Goal: Entertainment & Leisure: Browse casually

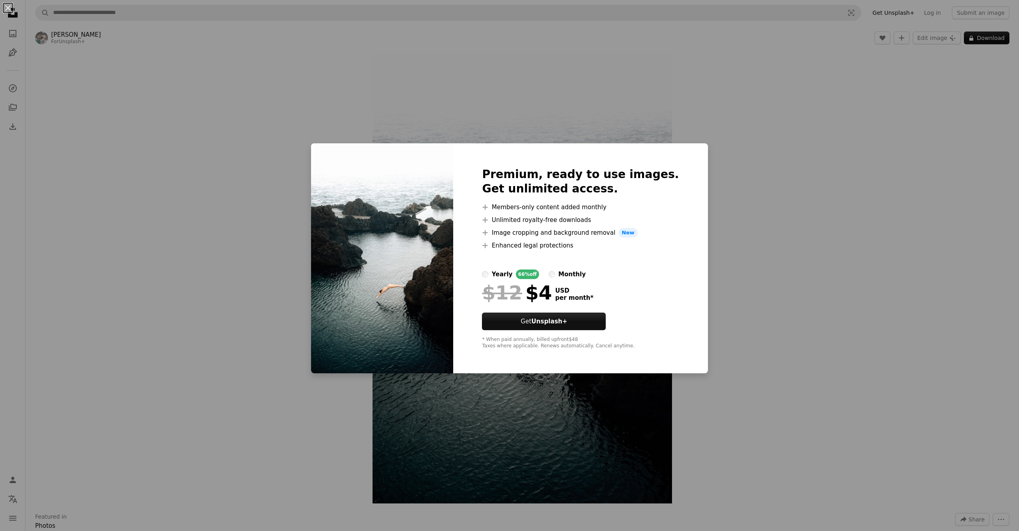
drag, startPoint x: 687, startPoint y: 175, endPoint x: 715, endPoint y: 178, distance: 27.7
click at [689, 175] on div "An X shape Premium, ready to use images. Get unlimited access. A plus sign Memb…" at bounding box center [509, 265] width 1019 height 531
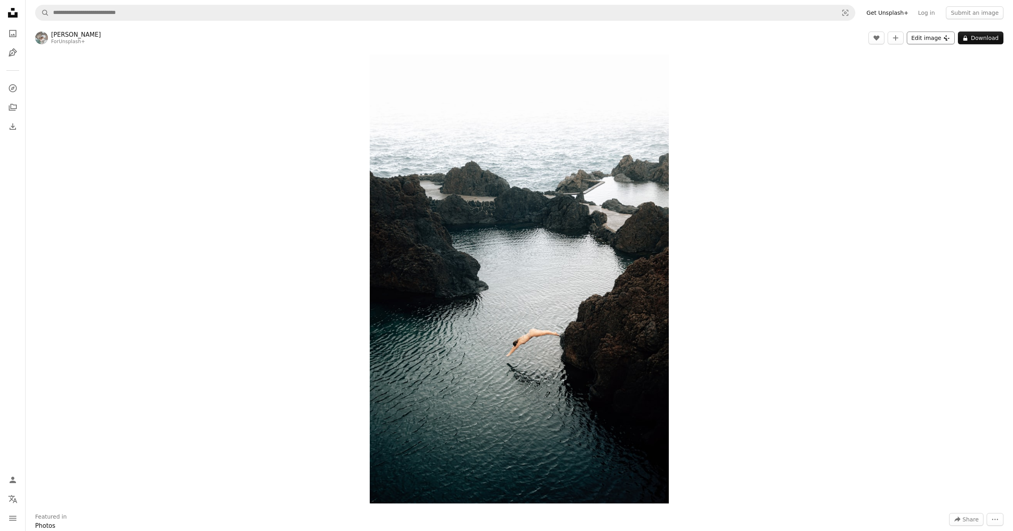
click at [919, 37] on button "Edit image Plus sign for Unsplash+" at bounding box center [931, 38] width 48 height 13
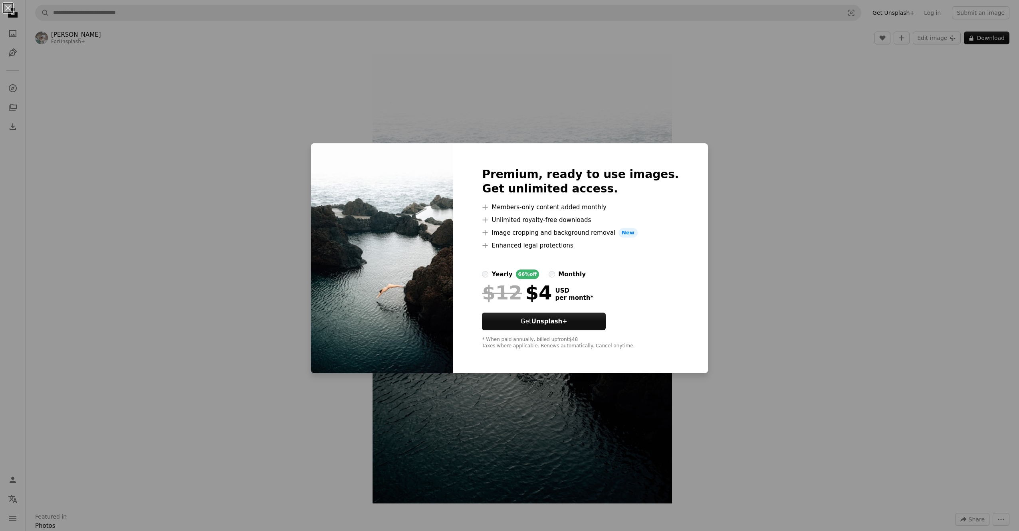
click at [774, 128] on div "An X shape Premium, ready to use images. Get unlimited access. A plus sign Memb…" at bounding box center [509, 265] width 1019 height 531
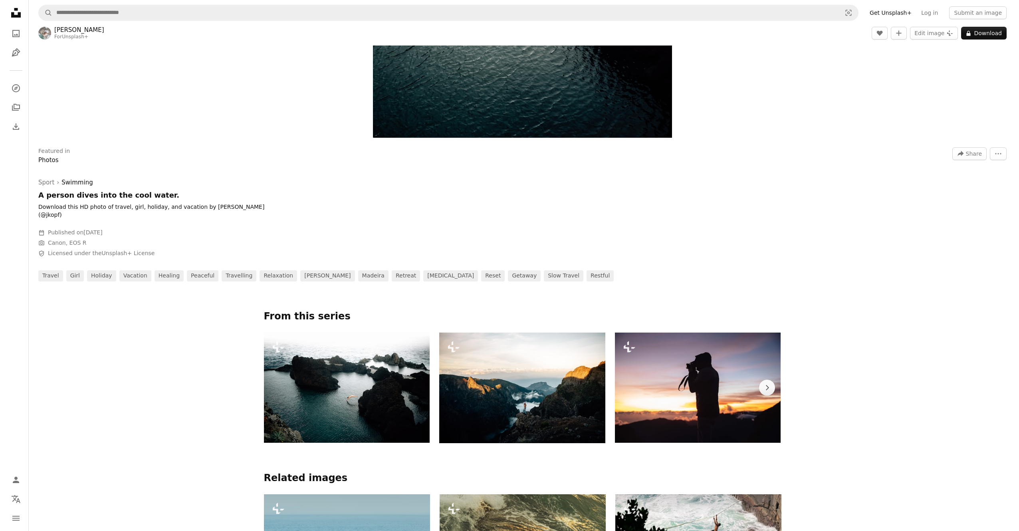
scroll to position [399, 0]
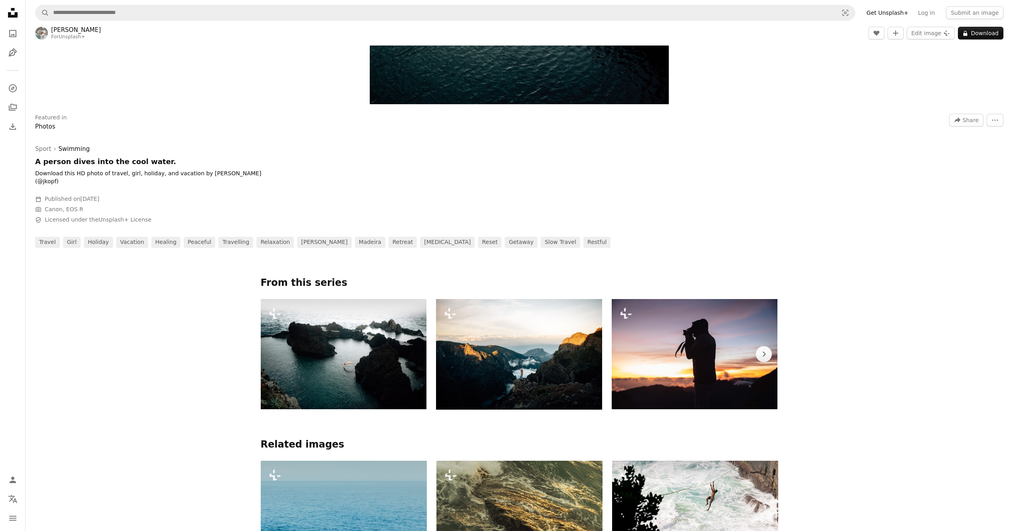
click at [349, 354] on img at bounding box center [344, 354] width 166 height 111
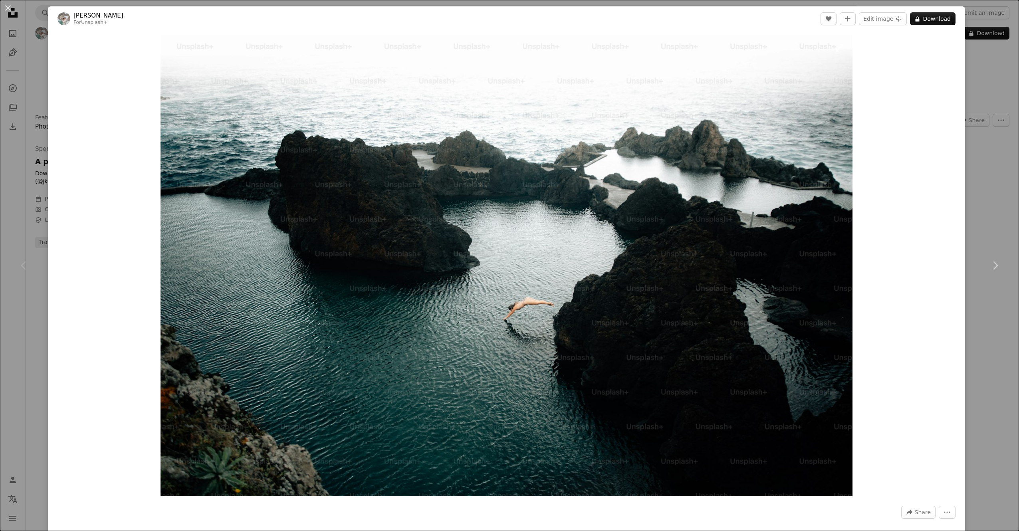
click at [460, 130] on img "Zoom in on this image" at bounding box center [507, 265] width 692 height 461
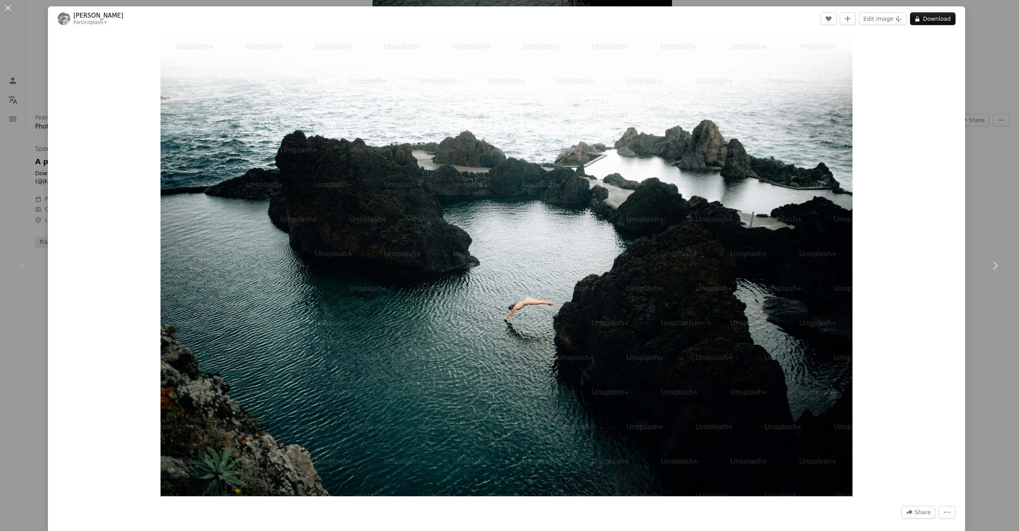
scroll to position [71, 0]
click at [460, 130] on img "Zoom out on this image" at bounding box center [510, 269] width 1020 height 680
click at [460, 130] on img "Zoom in on this image" at bounding box center [507, 265] width 692 height 461
